Goal: Transaction & Acquisition: Purchase product/service

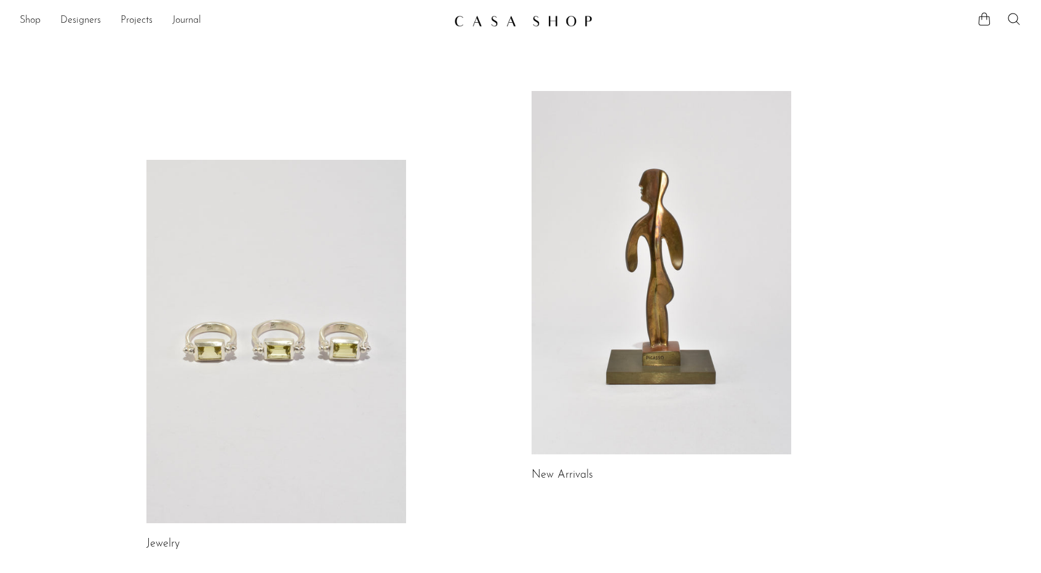
click at [680, 212] on link at bounding box center [662, 273] width 260 height 364
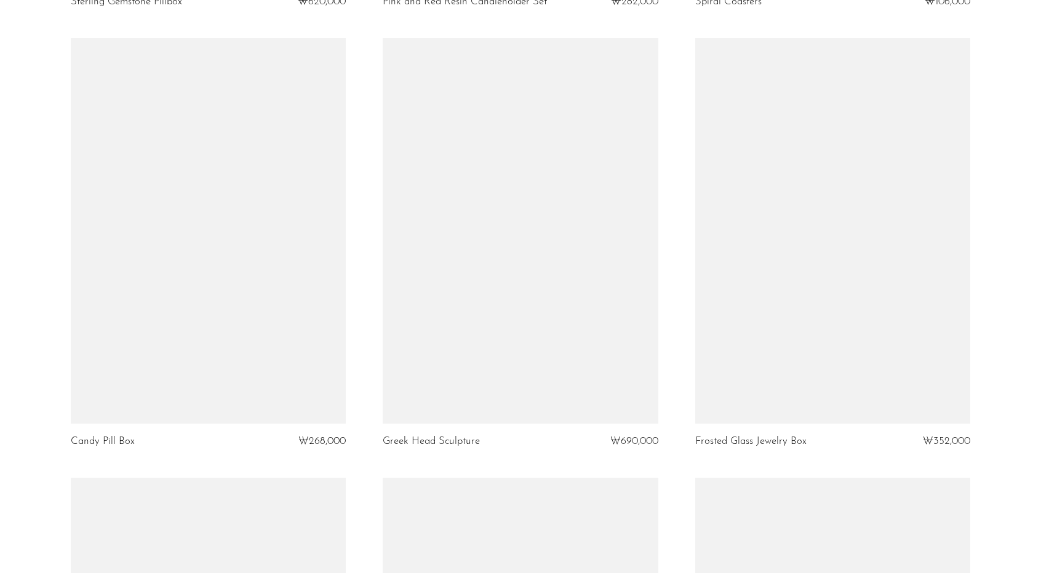
scroll to position [3137, 0]
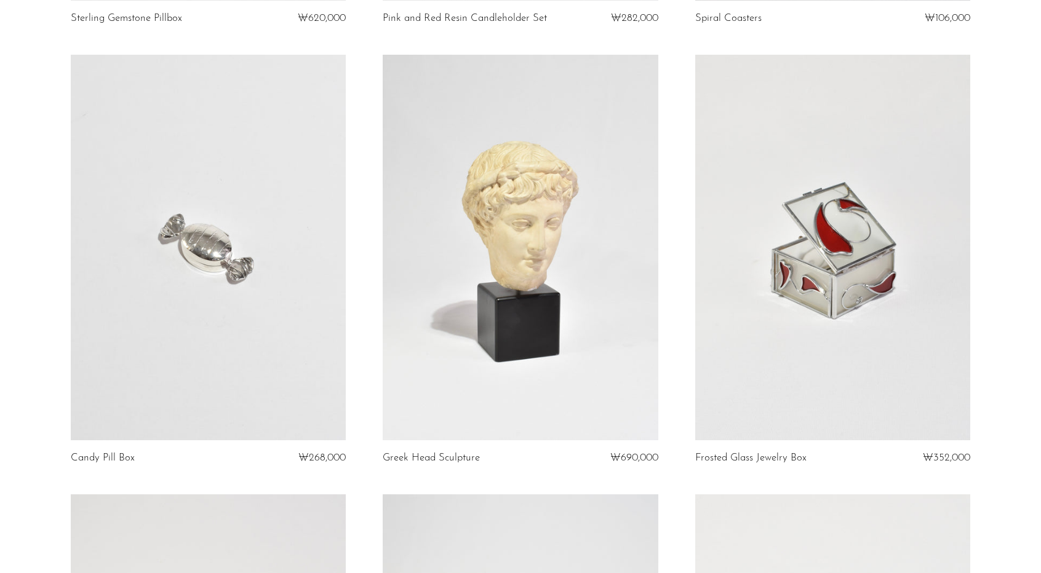
click at [862, 281] on link at bounding box center [833, 248] width 276 height 386
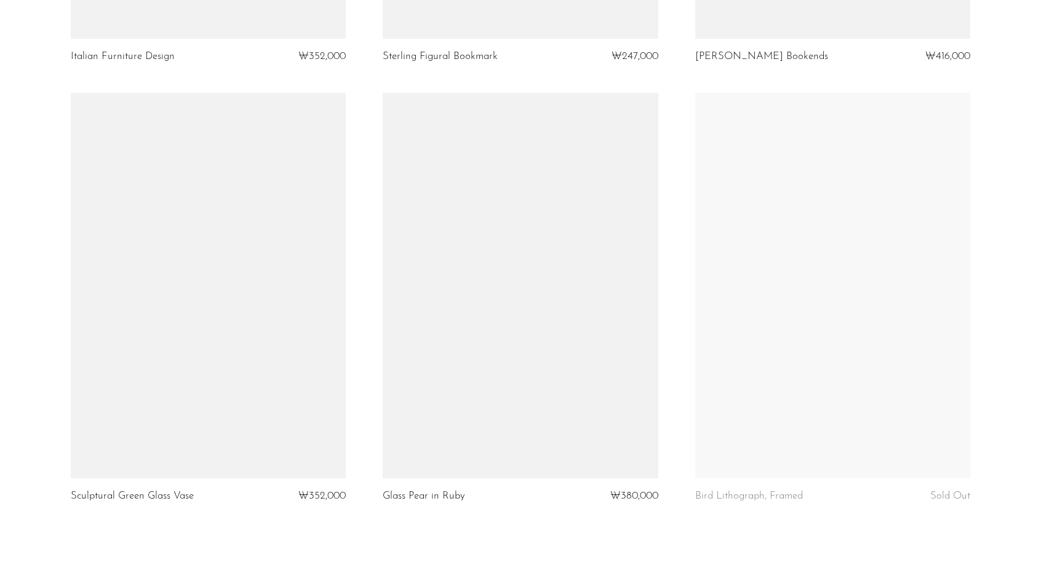
scroll to position [4736, 0]
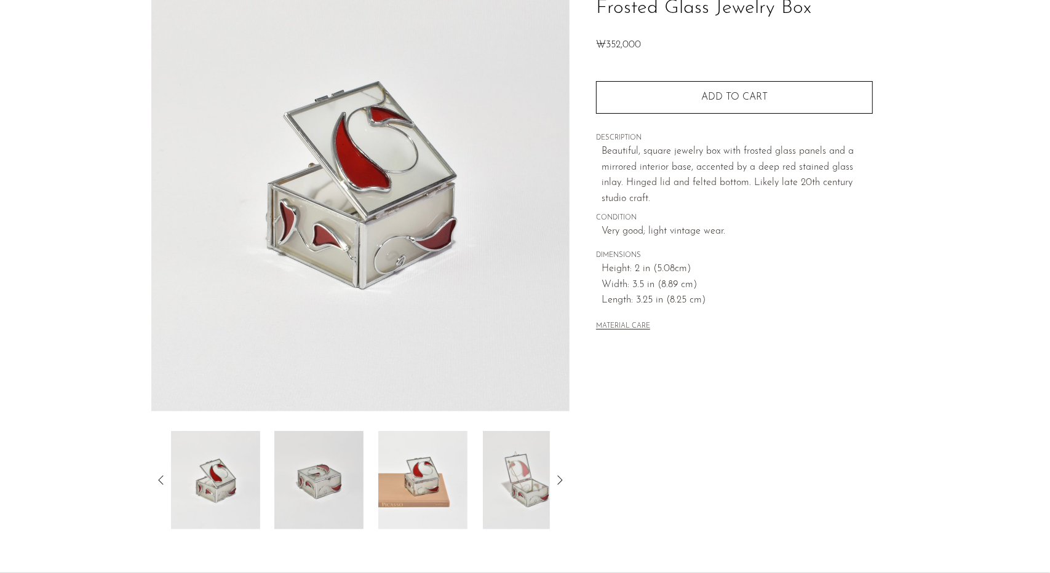
scroll to position [105, 0]
click at [319, 469] on img at bounding box center [318, 482] width 89 height 98
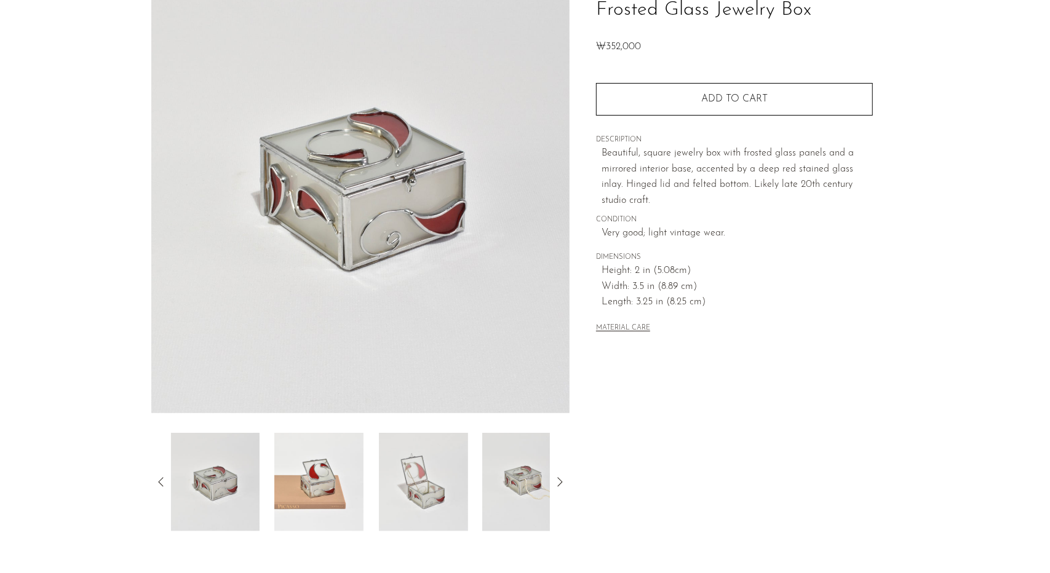
click at [337, 491] on img at bounding box center [318, 482] width 89 height 98
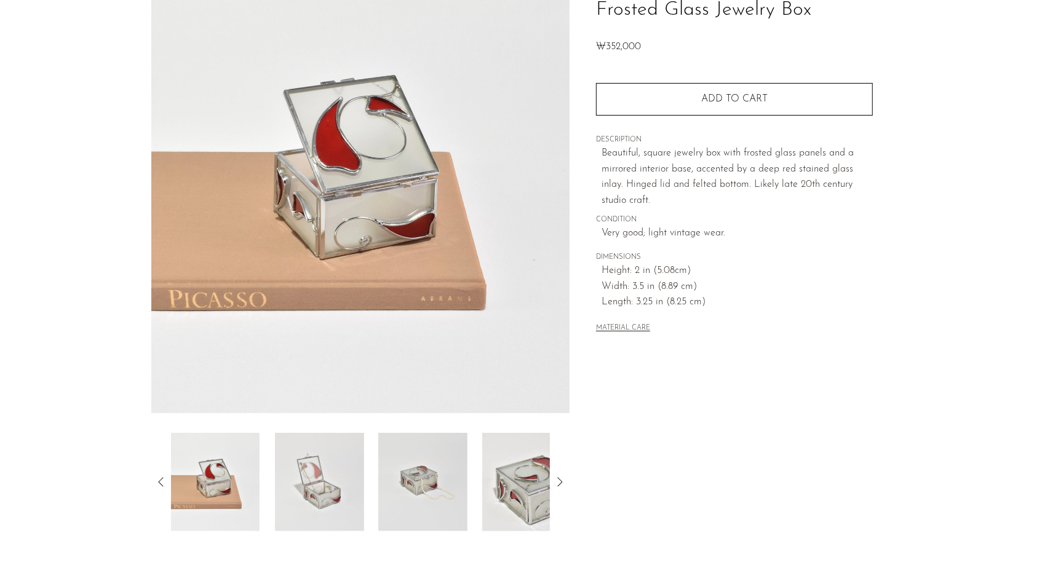
click at [352, 487] on img at bounding box center [318, 482] width 89 height 98
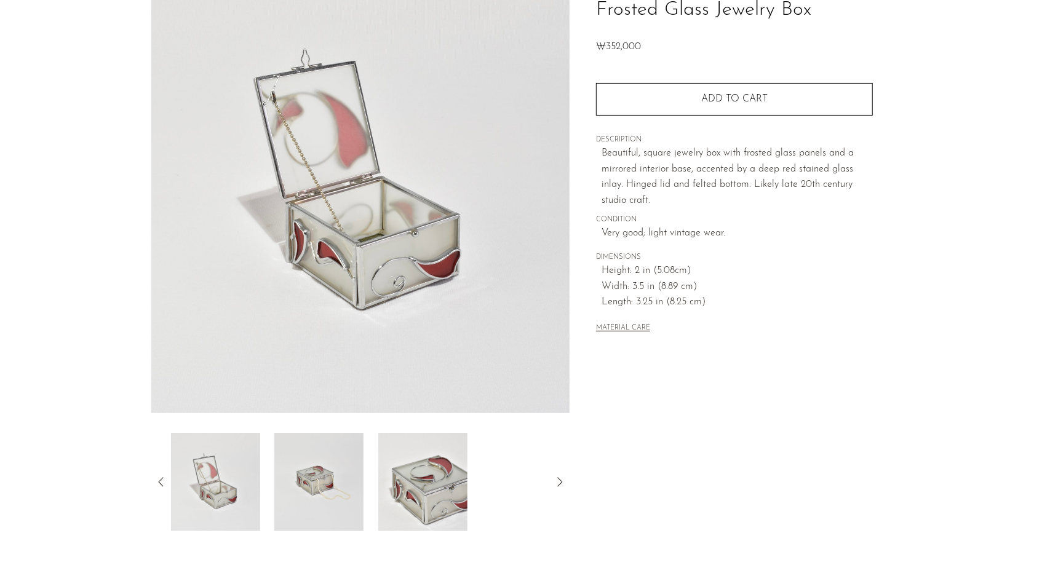
click at [432, 474] on img at bounding box center [422, 482] width 89 height 98
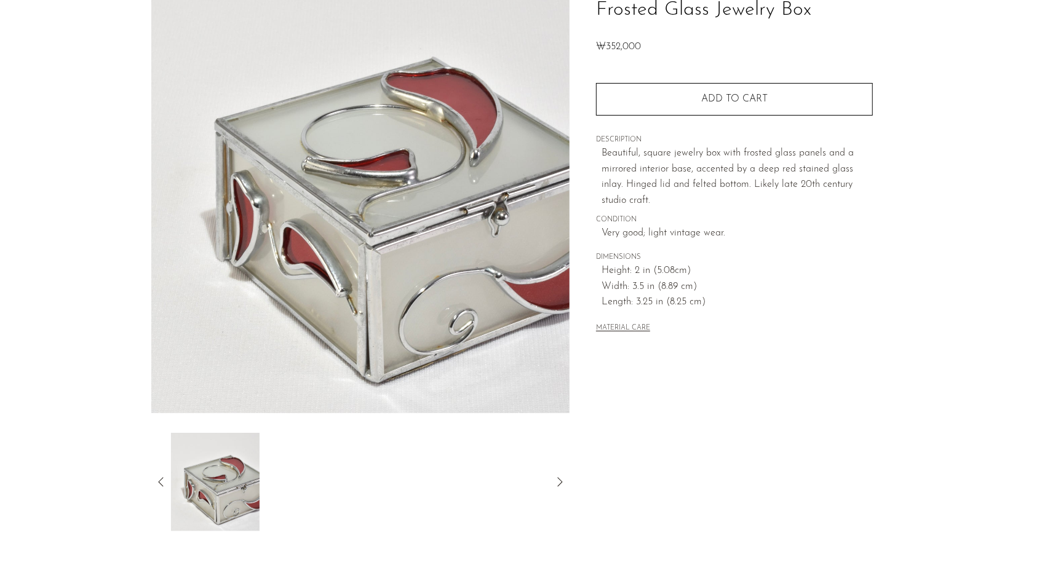
click at [161, 487] on icon at bounding box center [161, 482] width 15 height 15
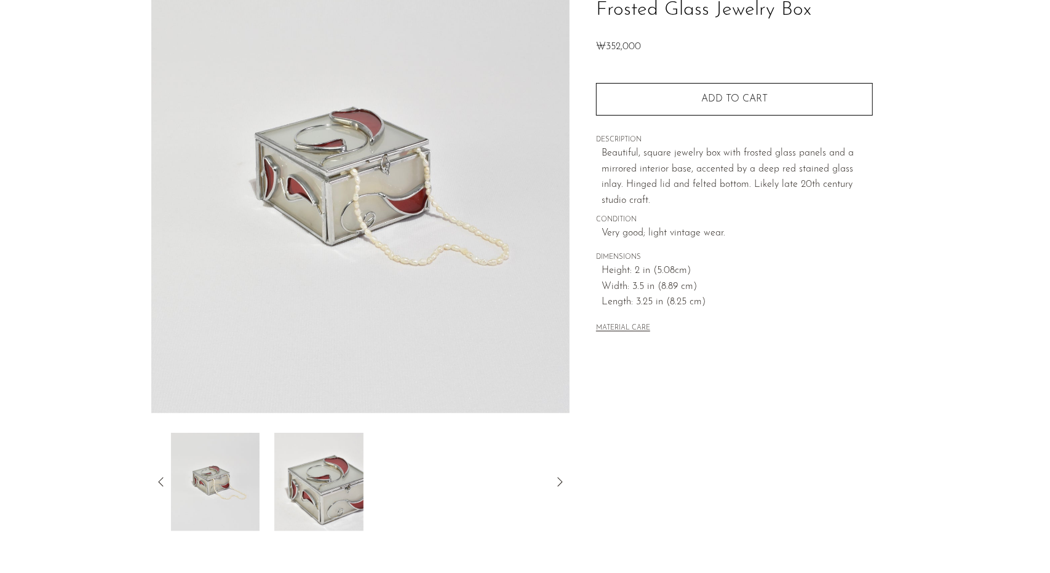
click at [236, 495] on img at bounding box center [214, 482] width 89 height 98
click at [230, 491] on img at bounding box center [214, 482] width 89 height 98
click at [161, 478] on icon at bounding box center [161, 482] width 15 height 15
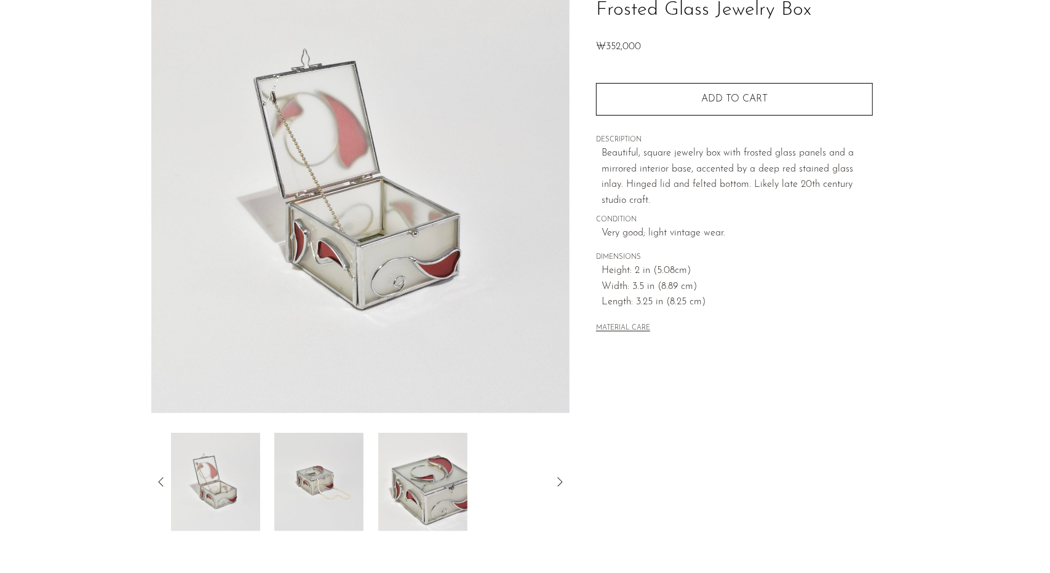
click at [161, 478] on icon at bounding box center [161, 482] width 15 height 15
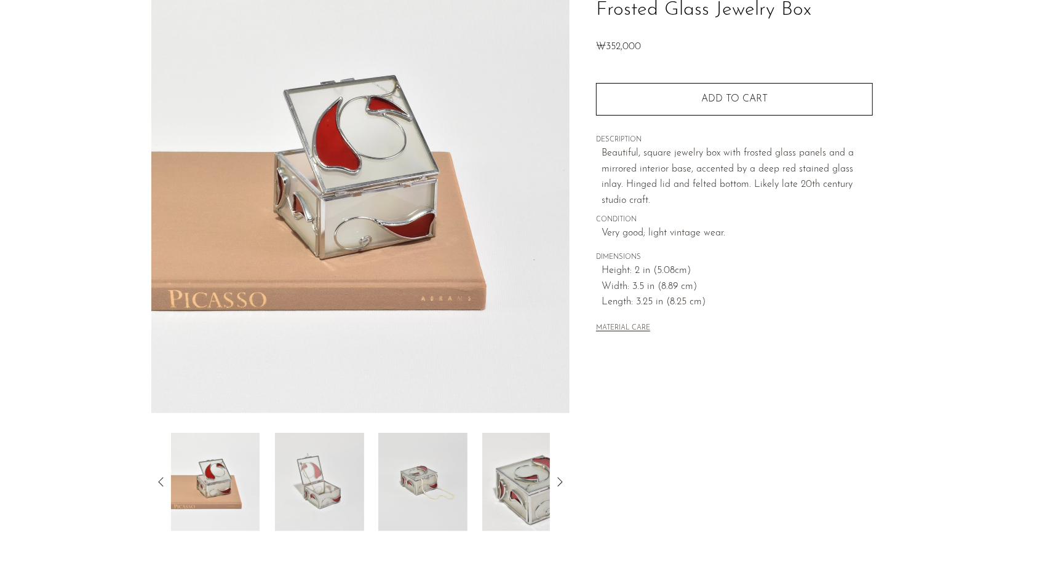
click at [161, 478] on icon at bounding box center [161, 482] width 15 height 15
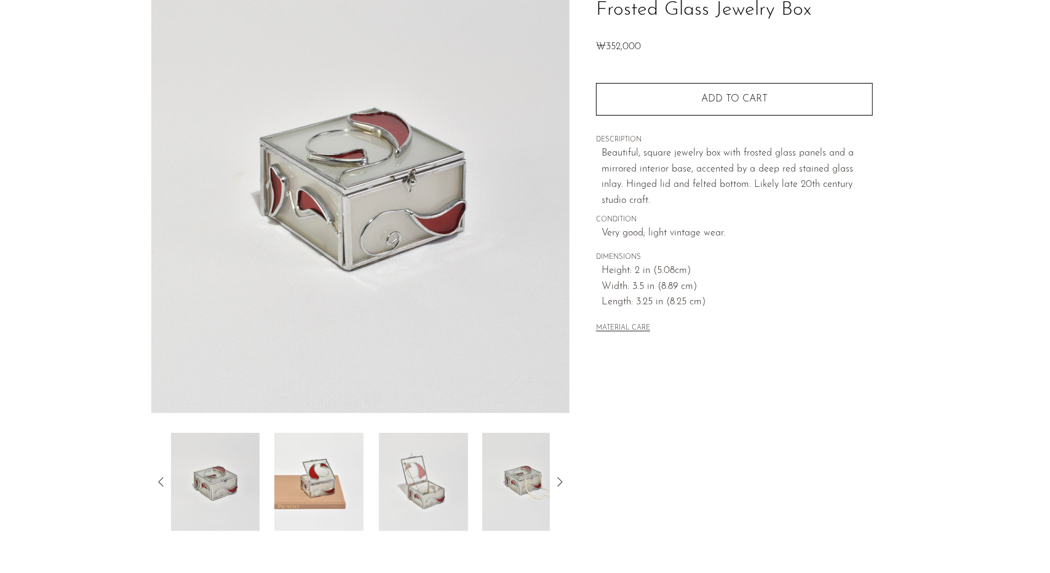
click at [161, 478] on icon at bounding box center [161, 482] width 15 height 15
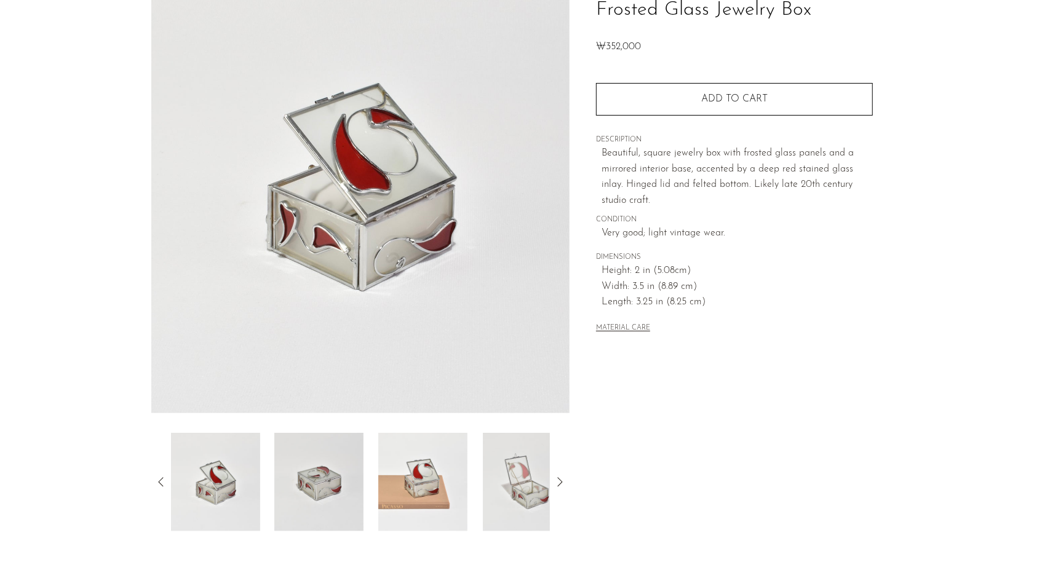
click at [161, 478] on icon at bounding box center [161, 482] width 15 height 15
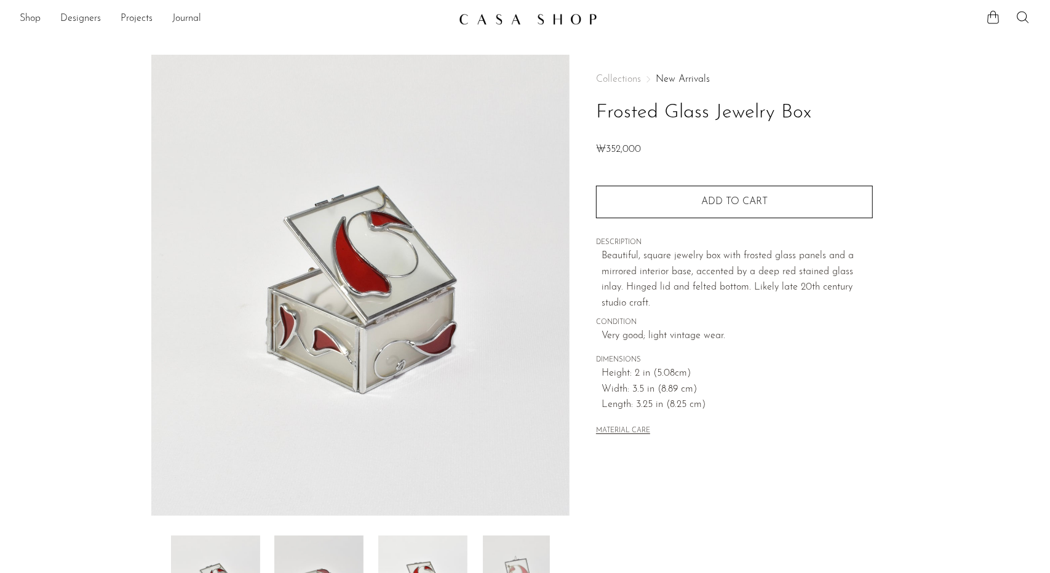
scroll to position [0, 0]
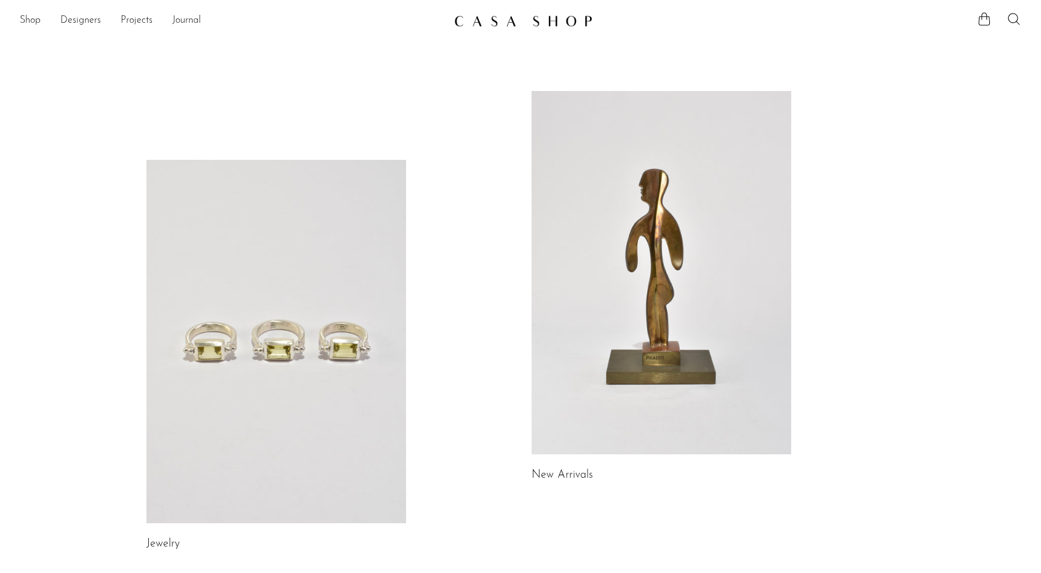
click at [602, 271] on link at bounding box center [662, 273] width 260 height 364
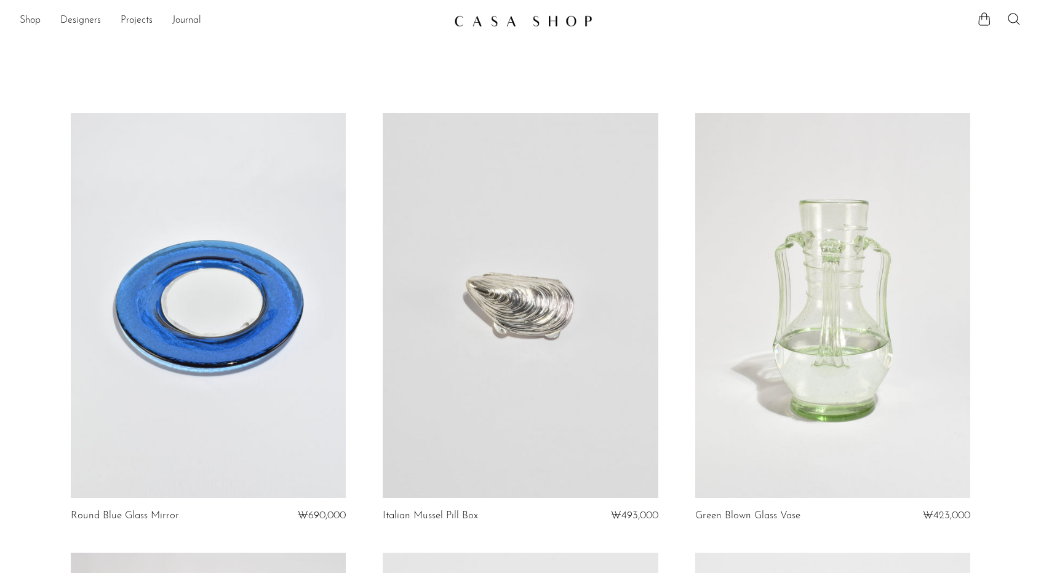
click at [241, 303] on link at bounding box center [209, 306] width 276 height 386
